Goal: Transaction & Acquisition: Download file/media

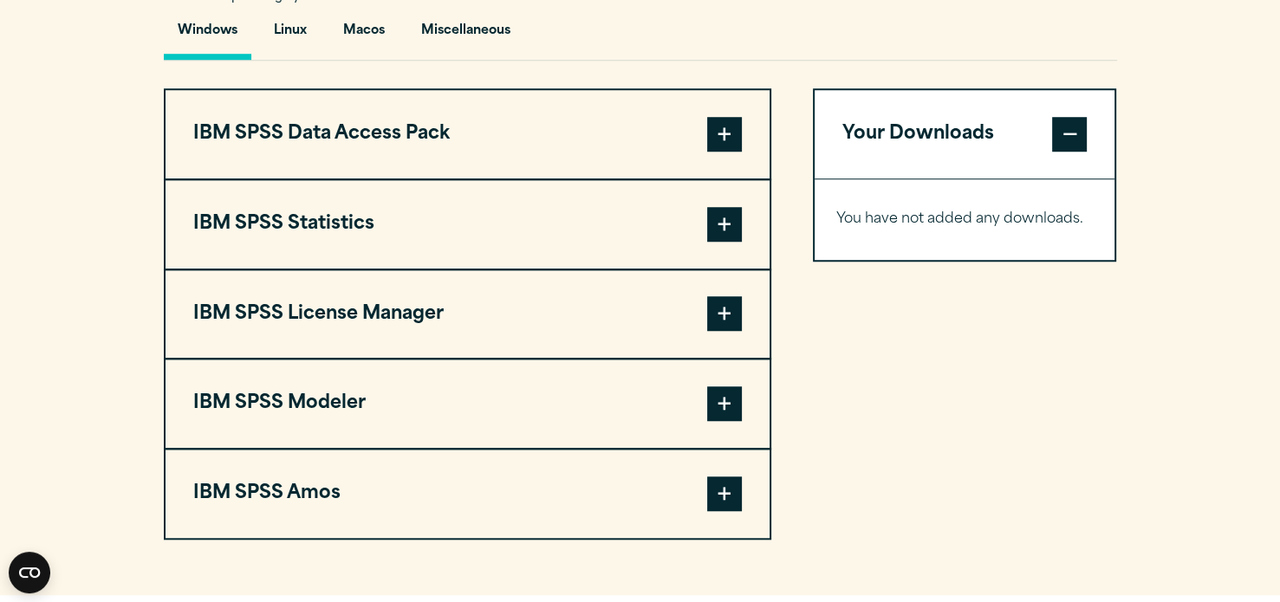
scroll to position [1317, 0]
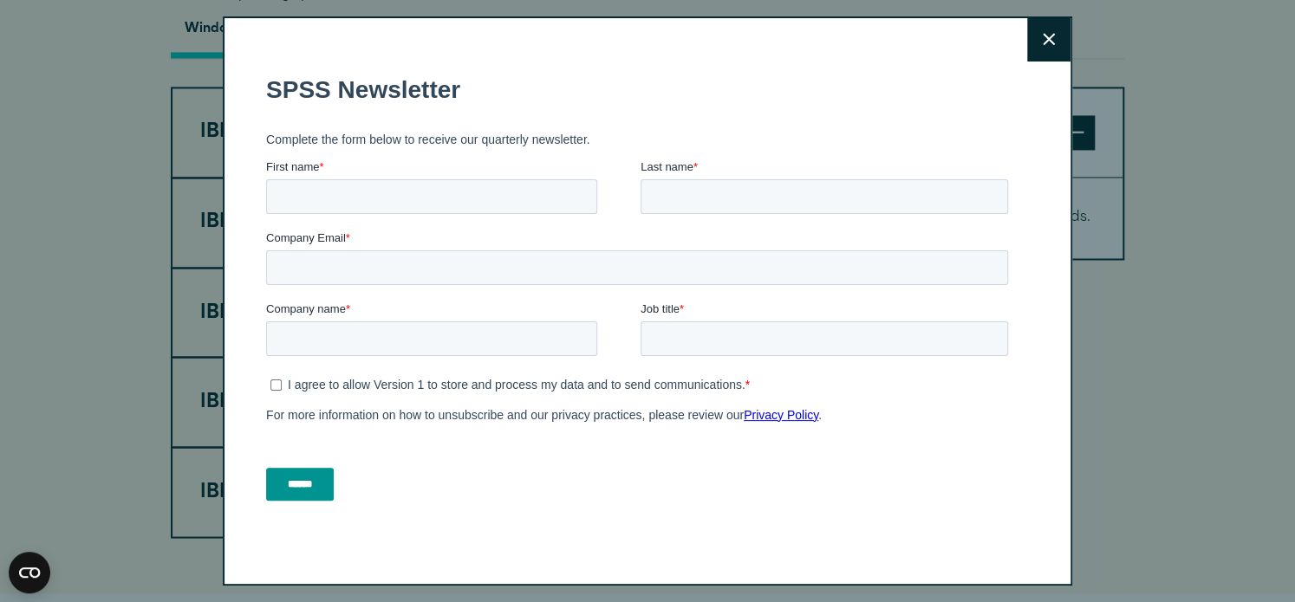
click at [1042, 37] on button "Close" at bounding box center [1048, 39] width 43 height 43
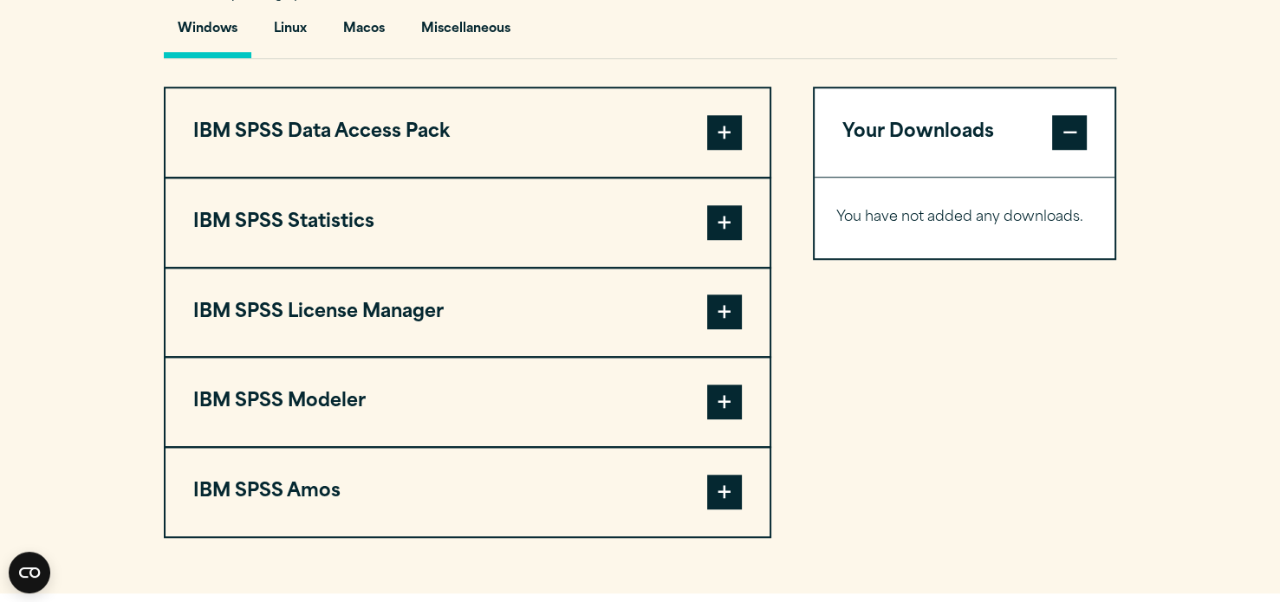
click at [725, 221] on span at bounding box center [724, 222] width 35 height 35
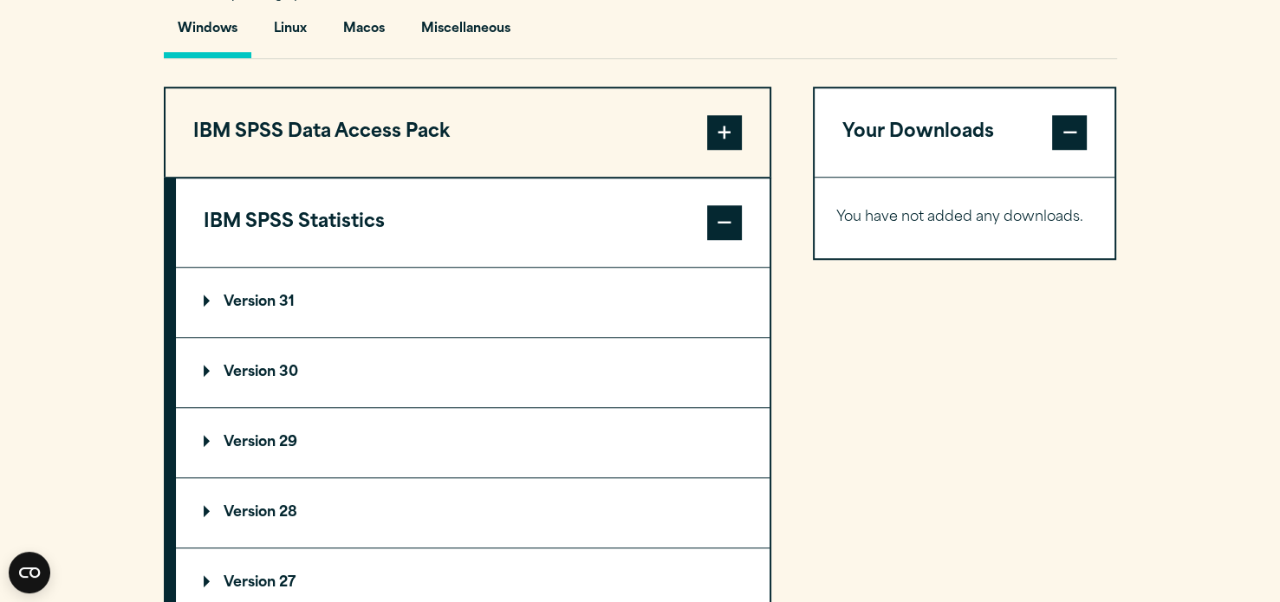
click at [610, 300] on summary "Version 31" at bounding box center [473, 302] width 594 height 69
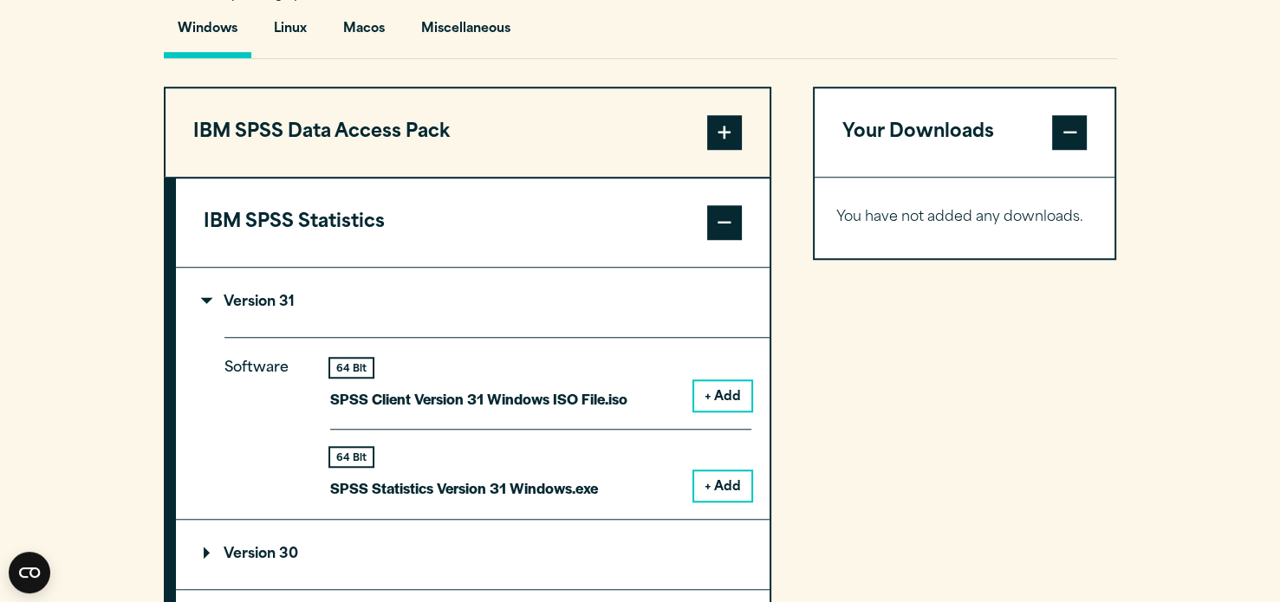
click at [730, 487] on button "+ Add" at bounding box center [722, 485] width 57 height 29
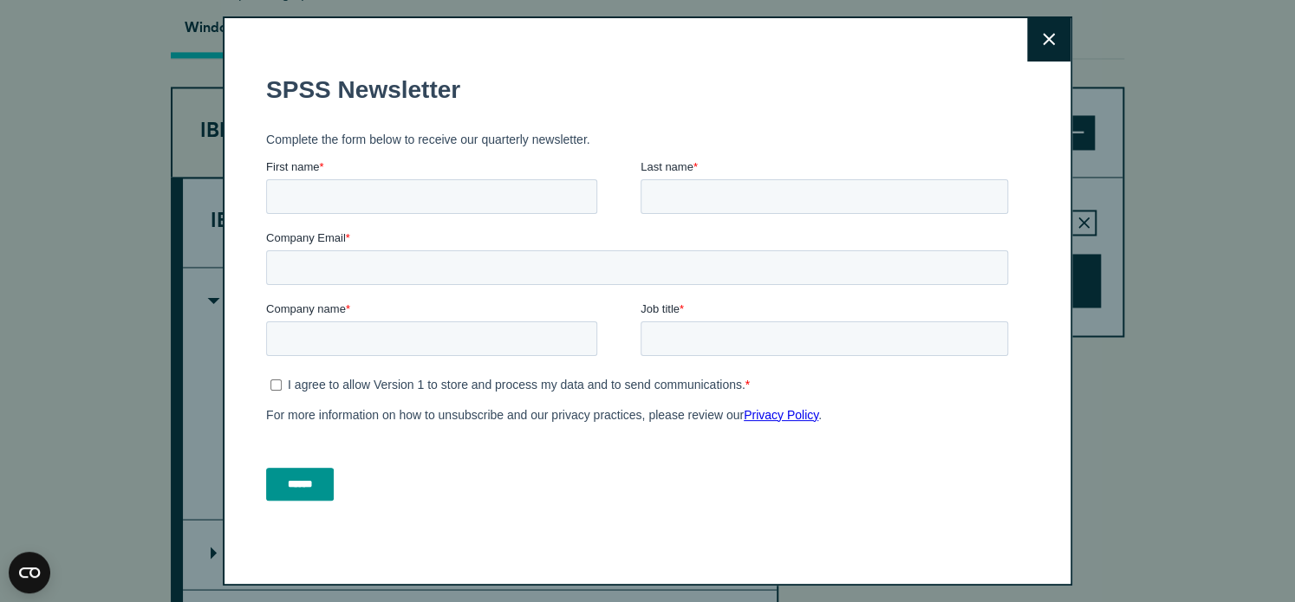
click at [1044, 36] on icon at bounding box center [1049, 39] width 12 height 12
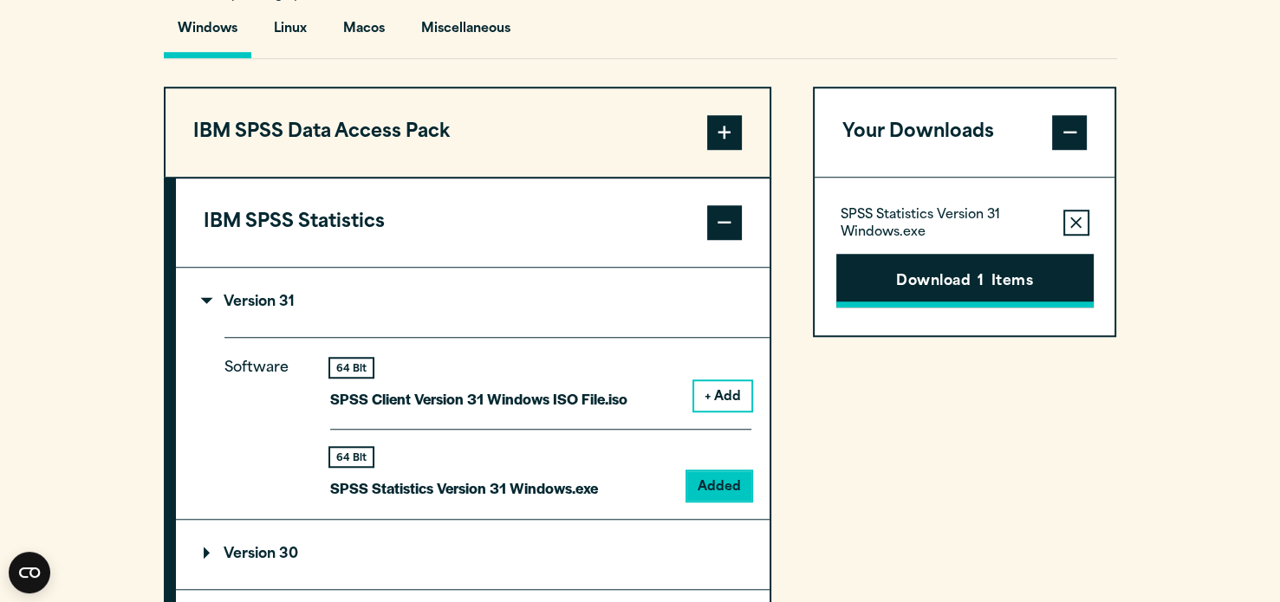
click at [960, 268] on button "Download 1 Items" at bounding box center [964, 281] width 257 height 54
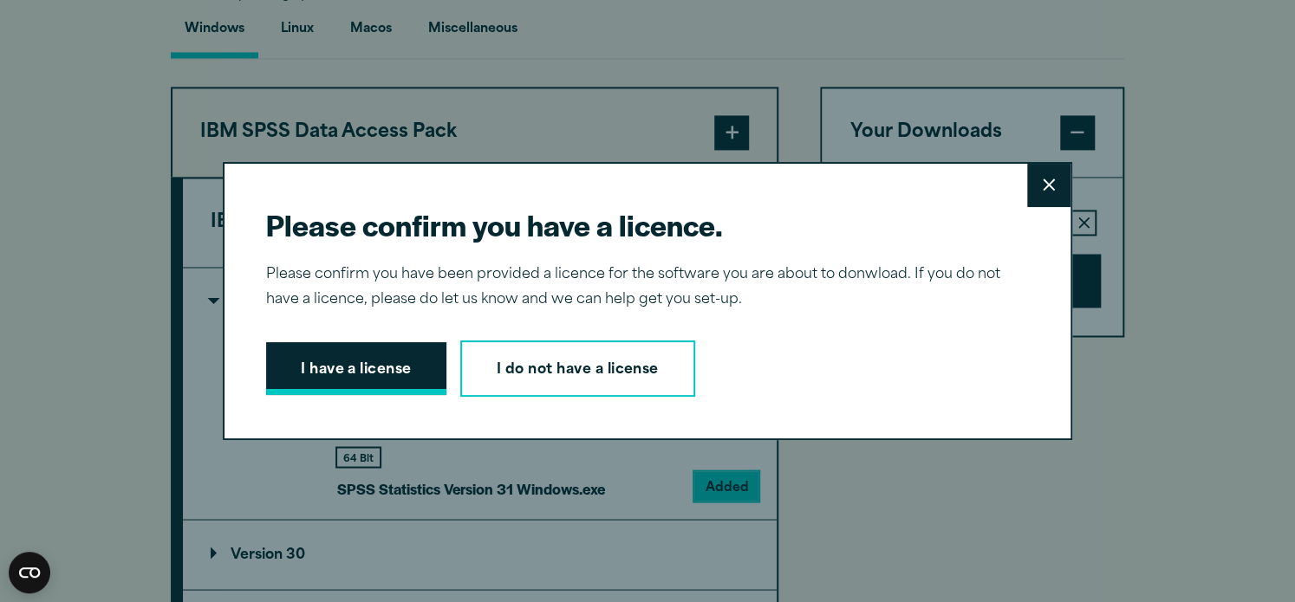
click at [371, 365] on button "I have a license" at bounding box center [356, 369] width 180 height 54
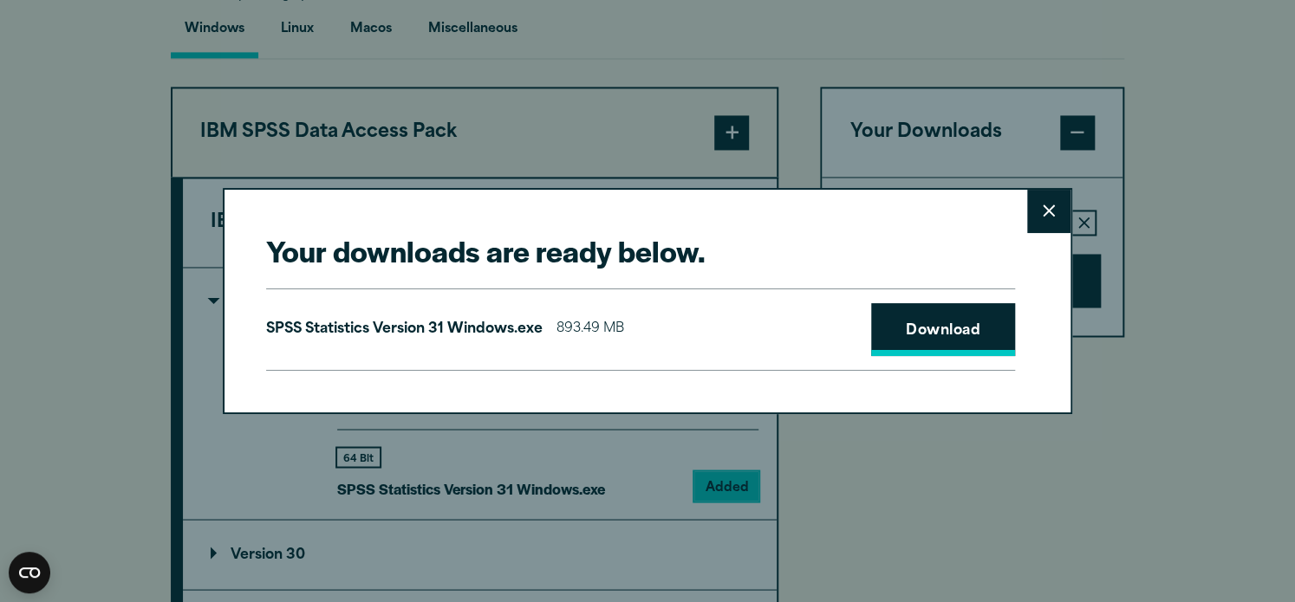
click at [962, 326] on link "Download" at bounding box center [943, 330] width 144 height 54
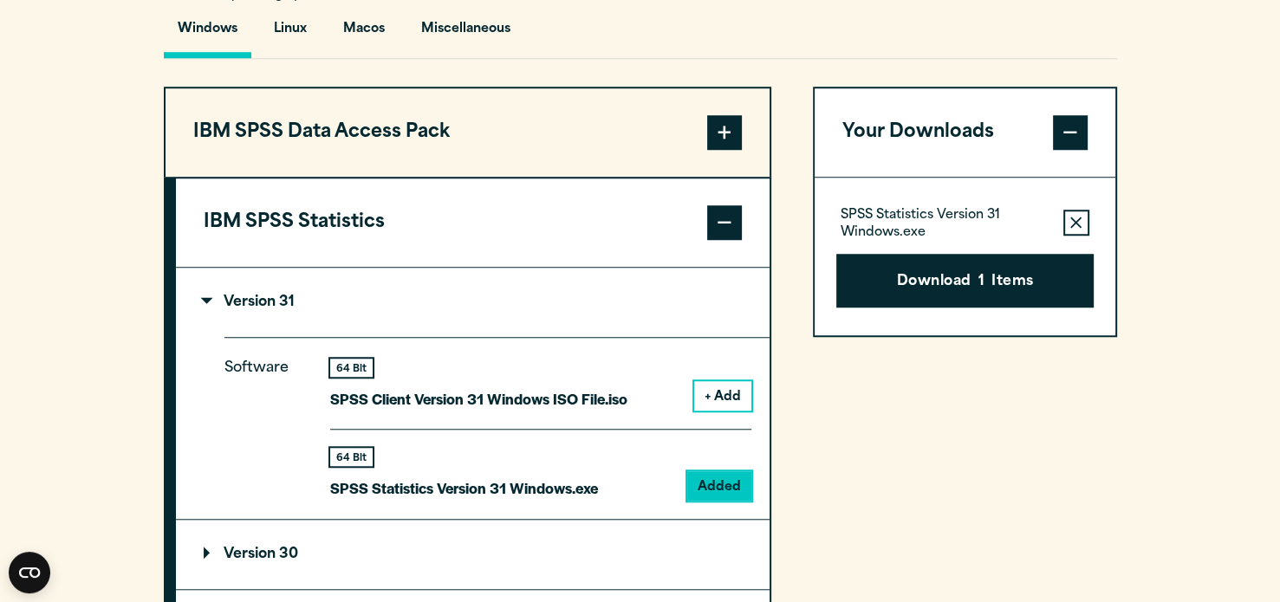
click at [1229, 343] on div "Your downloads are ready below. Close SPSS Statistics Version 31 Windows.exe 89…" at bounding box center [640, 301] width 1280 height 602
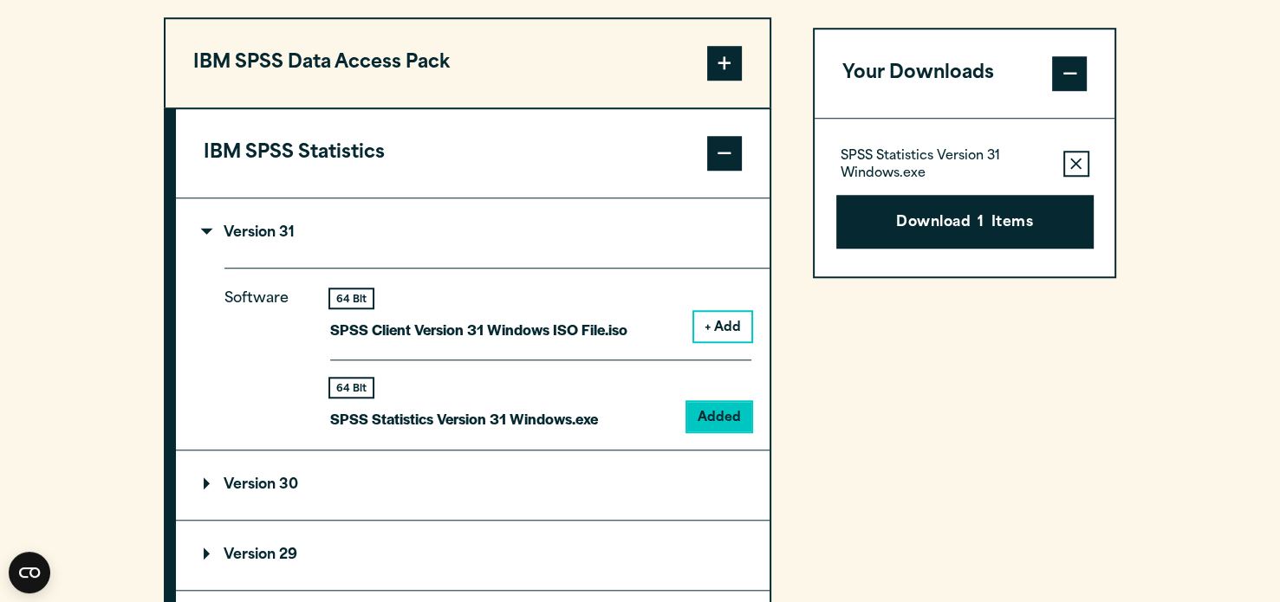
scroll to position [1421, 0]
